Goal: Transaction & Acquisition: Purchase product/service

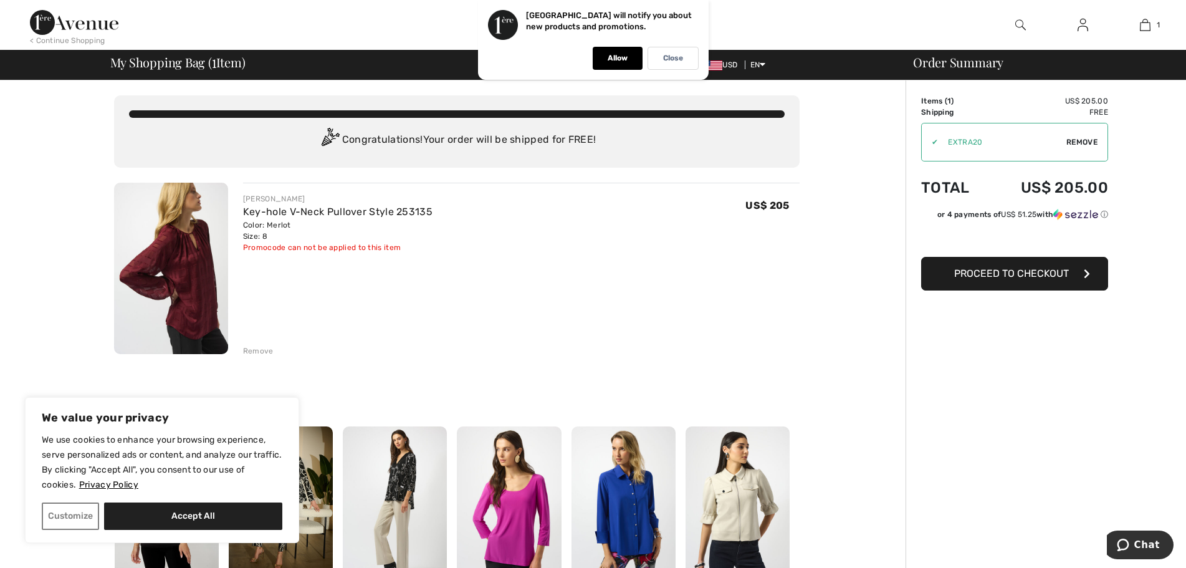
click at [528, 298] on div "[PERSON_NAME] Key-hole V-Neck Pullover Style 253135 Color: Merlot Size: 8 Final…" at bounding box center [521, 270] width 556 height 174
click at [1081, 144] on span "Remove" at bounding box center [1081, 141] width 31 height 11
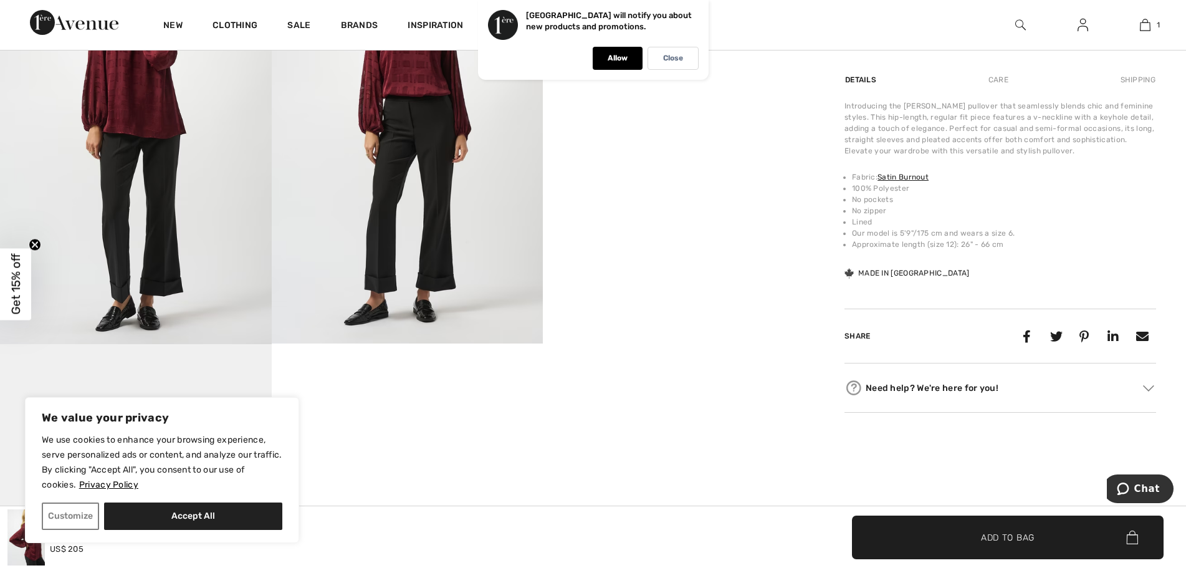
scroll to position [853, 0]
